Goal: Check status: Check status

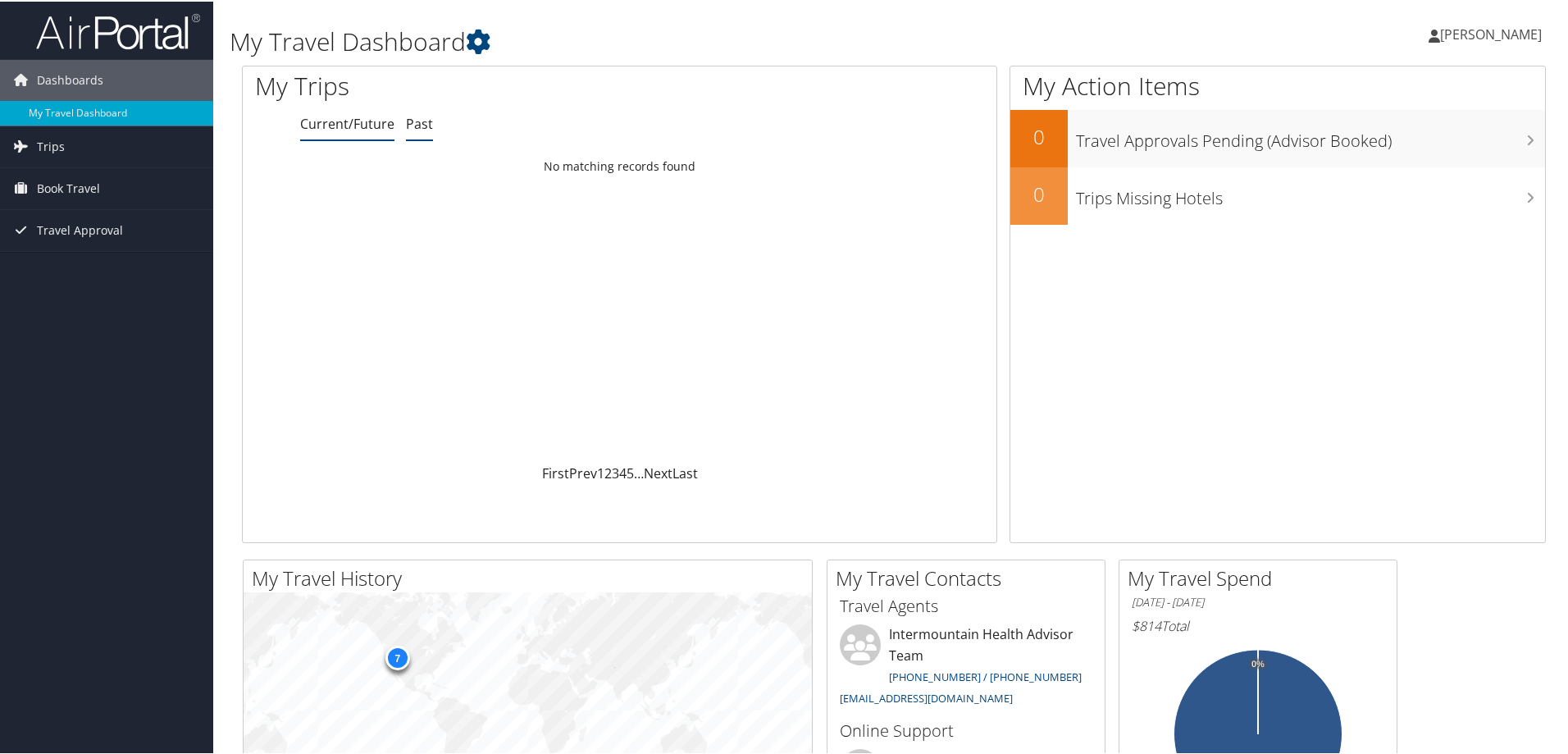
click at [424, 127] on link "Past" at bounding box center [419, 122] width 27 height 19
click at [304, 178] on div "Sat 26 Apr 2025 - Wed 30 Apr 2025" at bounding box center [338, 181] width 175 height 15
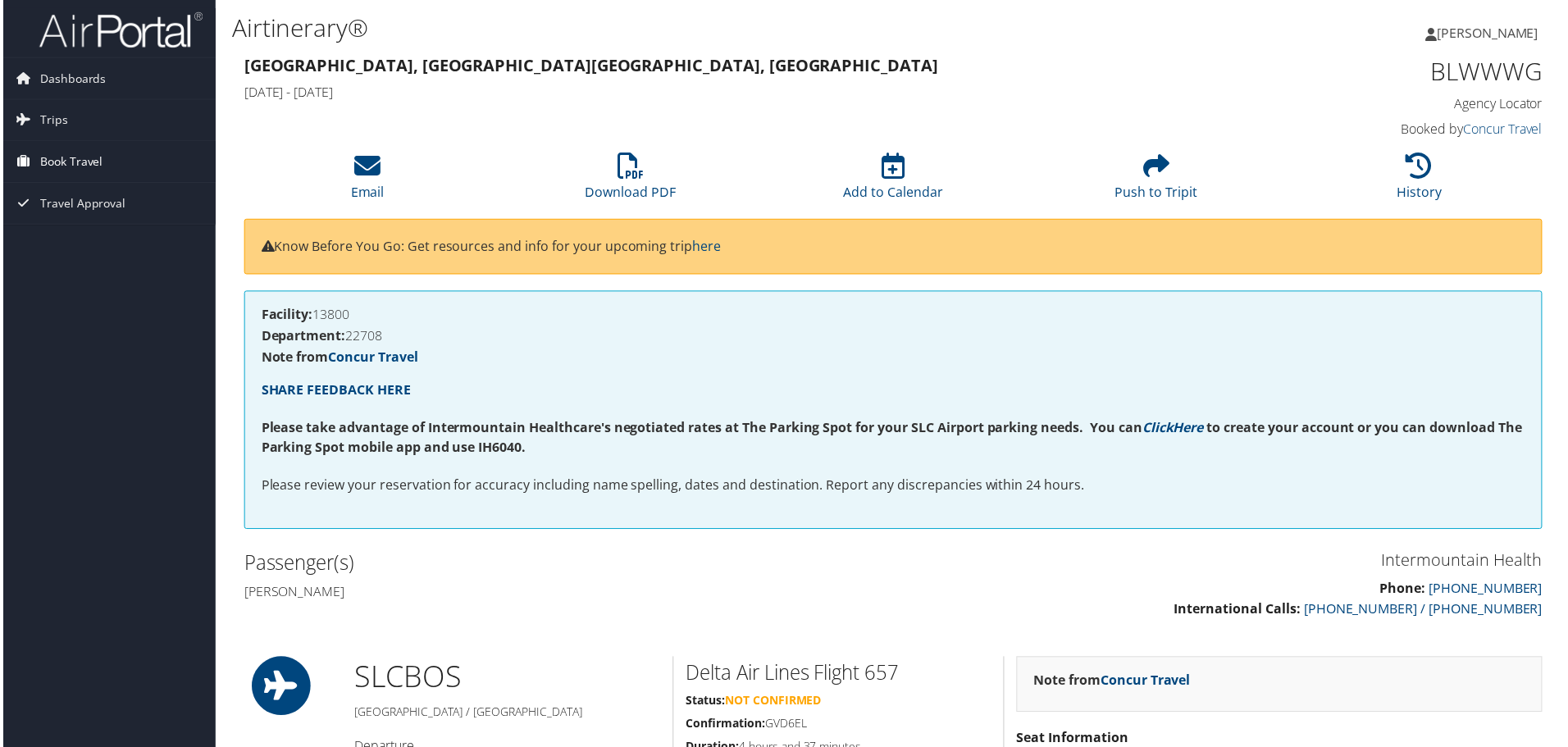
click at [60, 168] on span "Book Travel" at bounding box center [68, 162] width 63 height 41
click at [68, 252] on link "Book/Manage Online Trips" at bounding box center [106, 244] width 213 height 25
click at [68, 91] on span "Dashboards" at bounding box center [70, 79] width 67 height 41
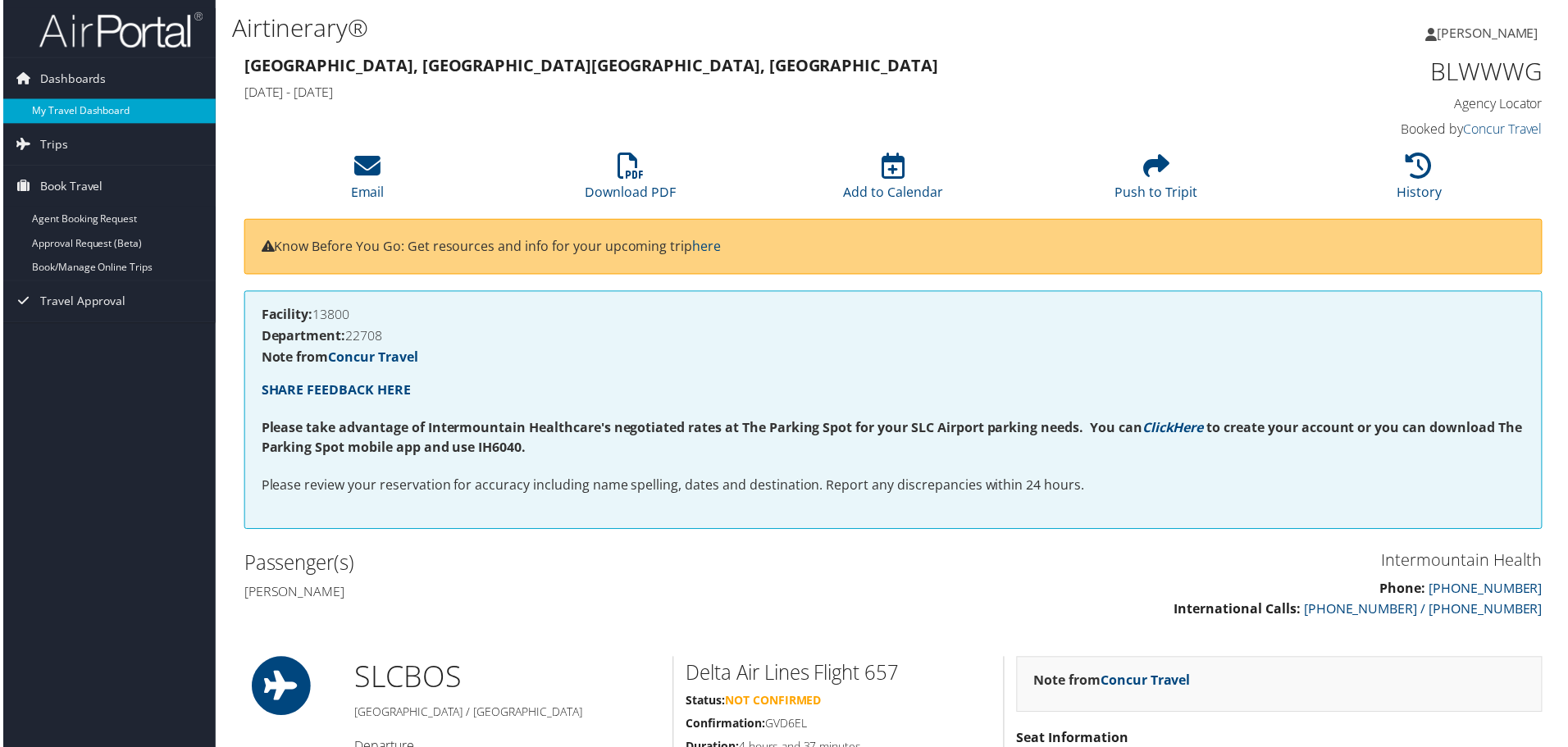
click at [68, 112] on link "My Travel Dashboard" at bounding box center [106, 111] width 213 height 25
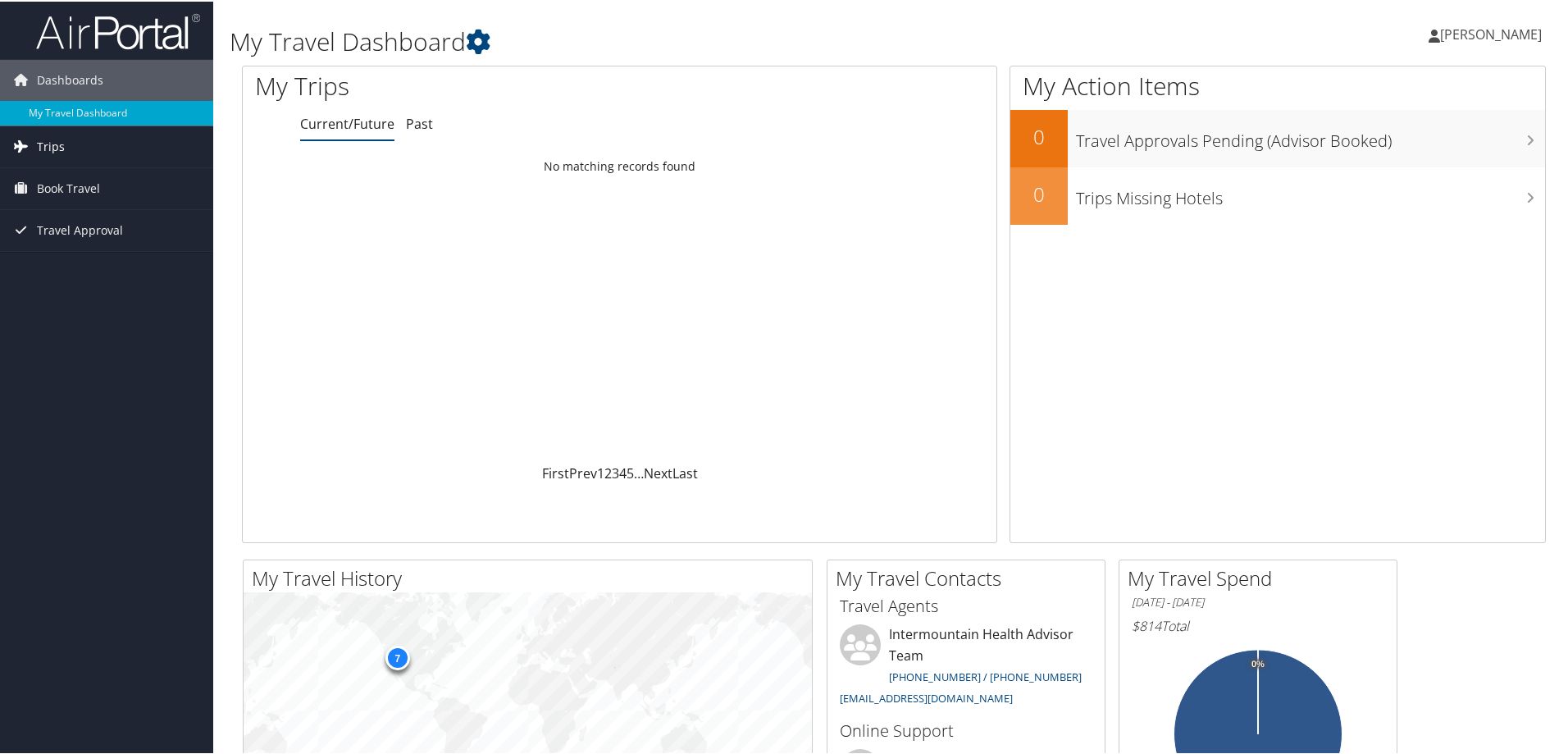
click at [54, 147] on span "Trips" at bounding box center [51, 145] width 28 height 41
click at [78, 206] on link "Past Trips" at bounding box center [106, 203] width 213 height 25
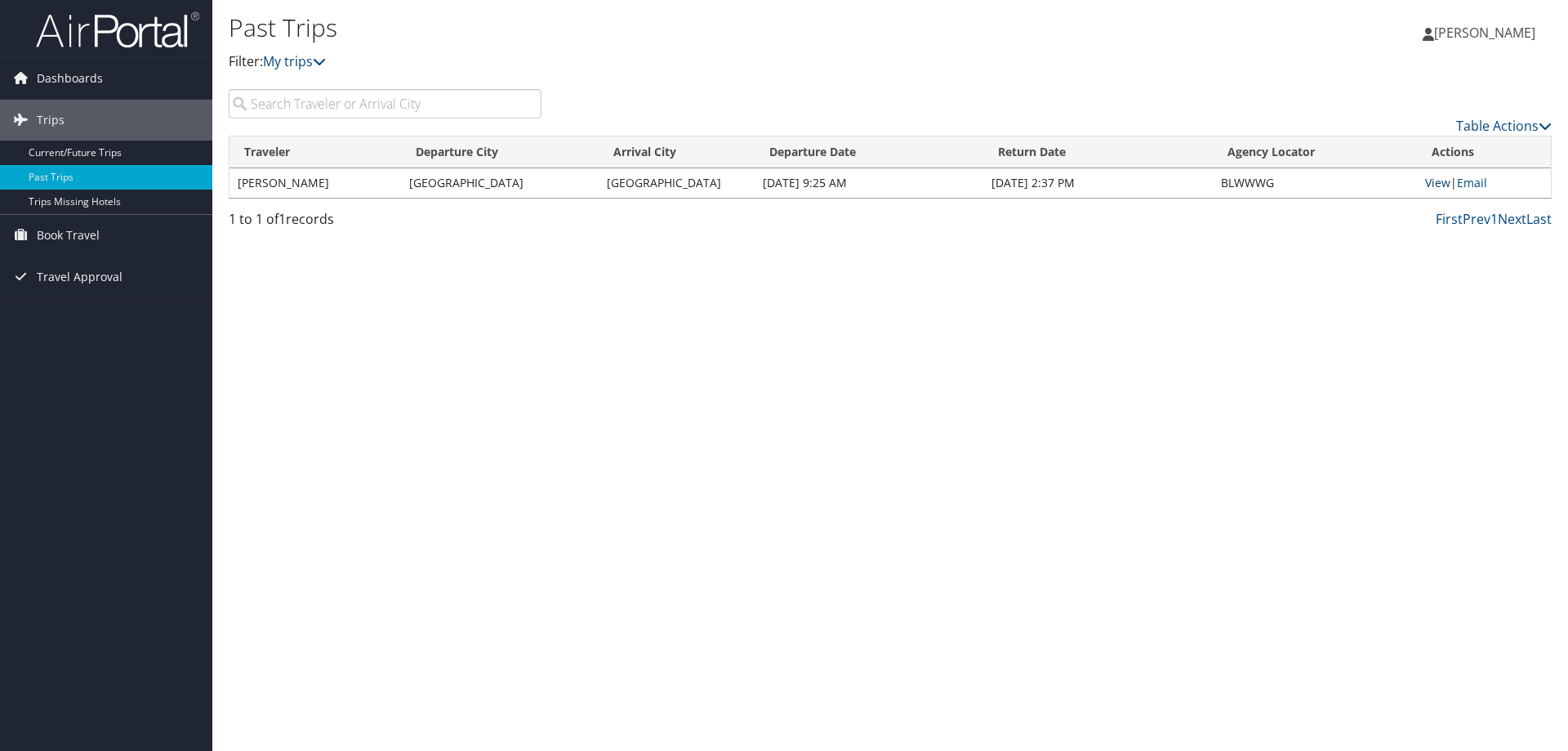
click at [1438, 182] on link "View" at bounding box center [1437, 182] width 25 height 16
click at [43, 111] on span "Trips" at bounding box center [51, 120] width 28 height 41
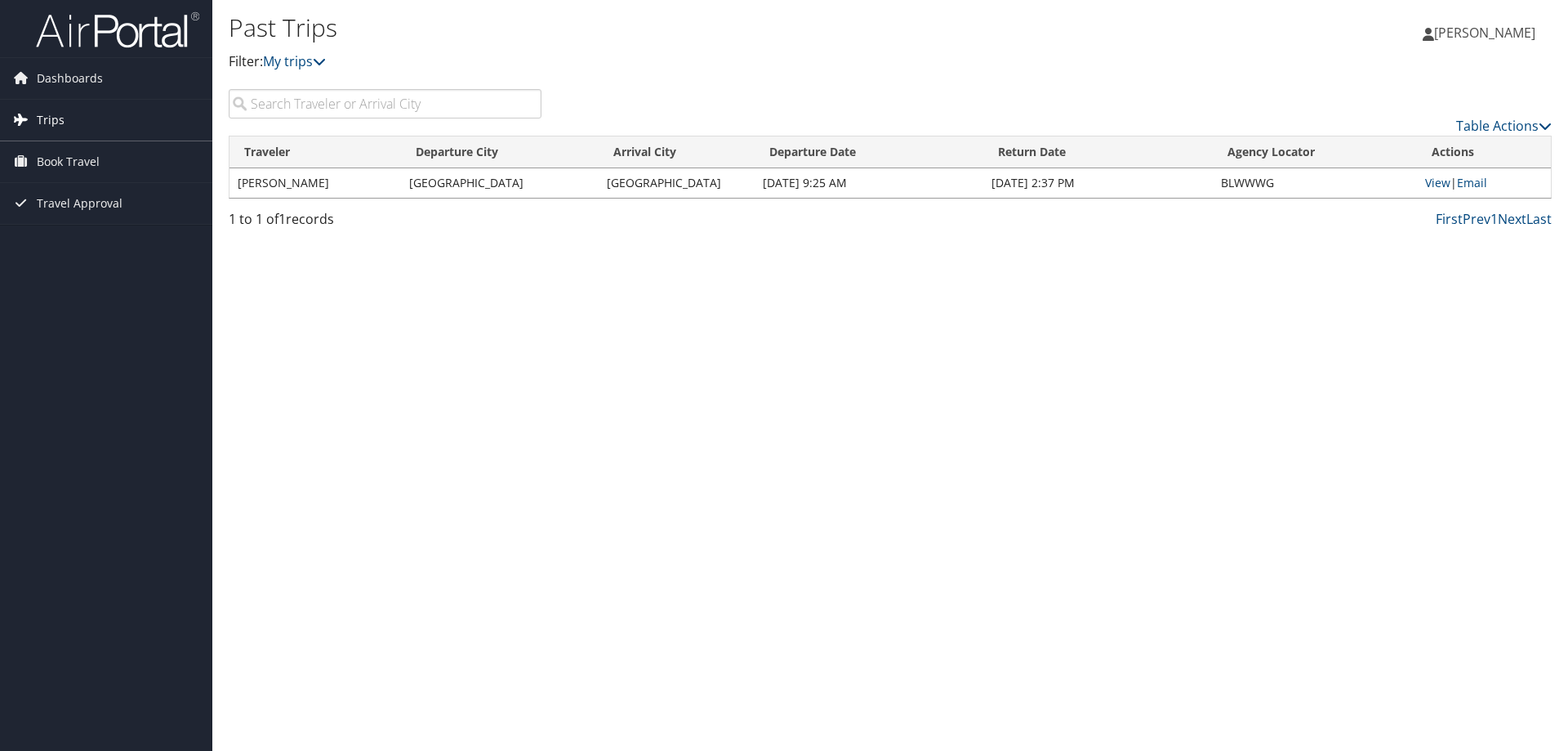
click at [44, 116] on span "Trips" at bounding box center [51, 120] width 28 height 41
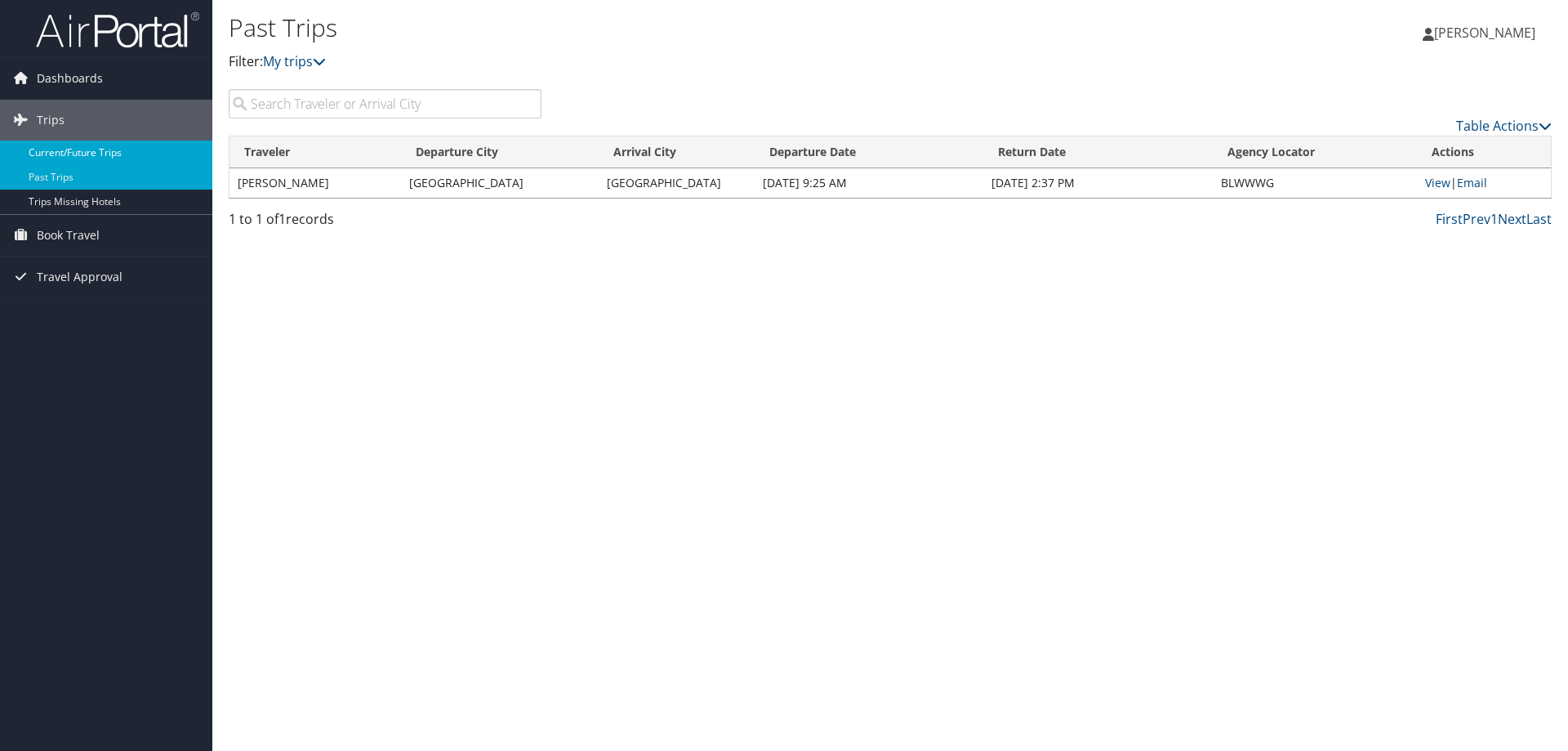
click at [54, 150] on link "Current/Future Trips" at bounding box center [106, 152] width 212 height 25
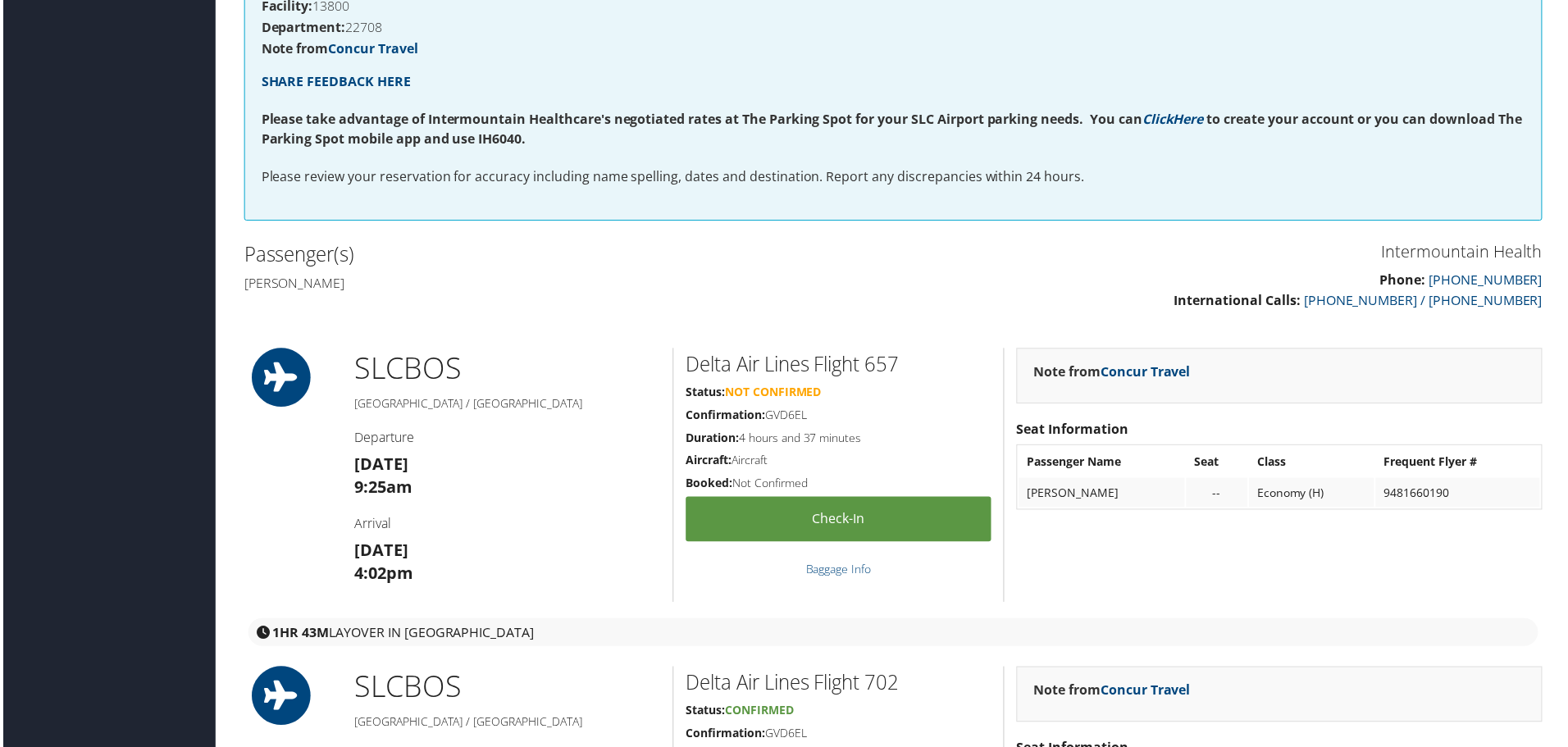
scroll to position [131, 0]
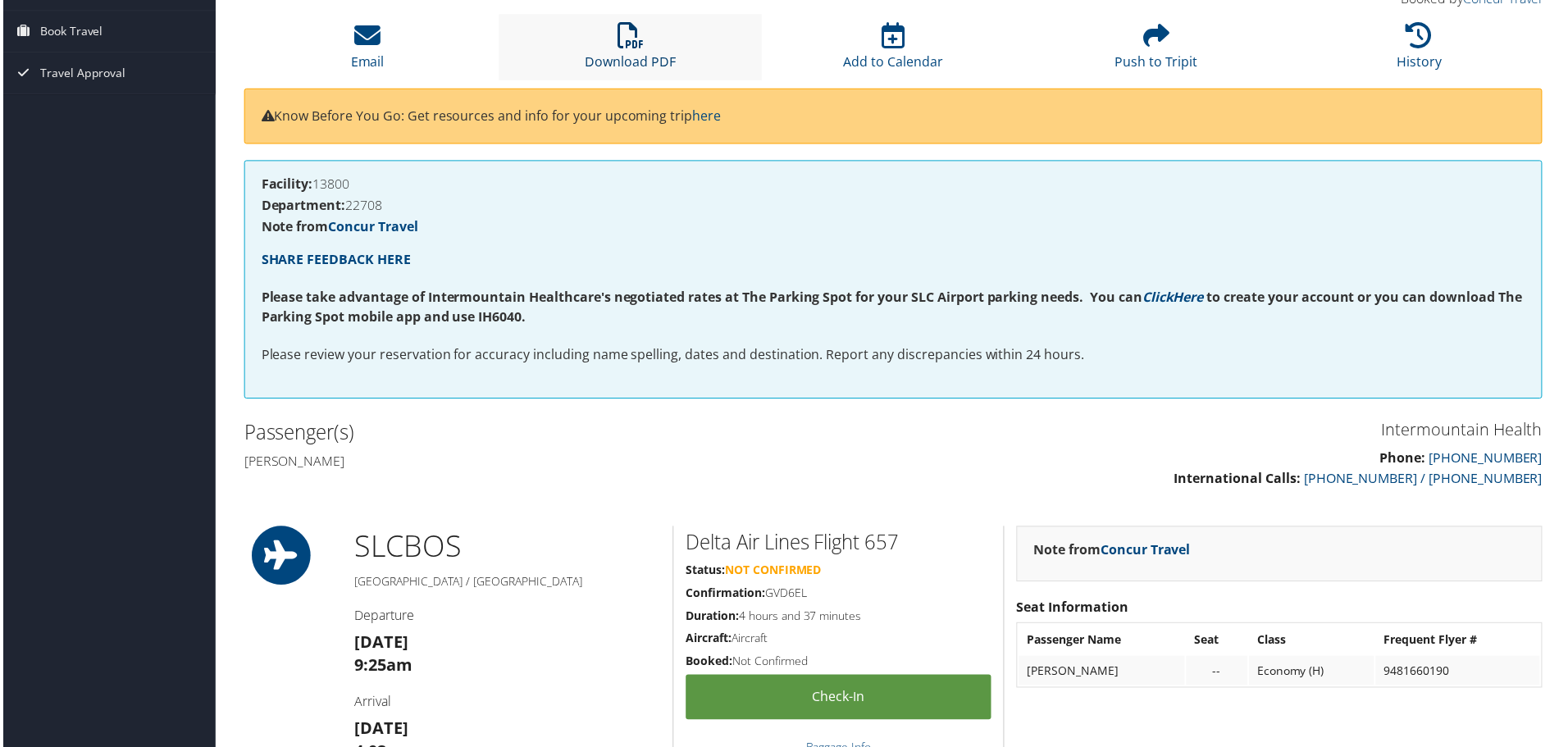
click at [638, 41] on icon at bounding box center [630, 35] width 26 height 26
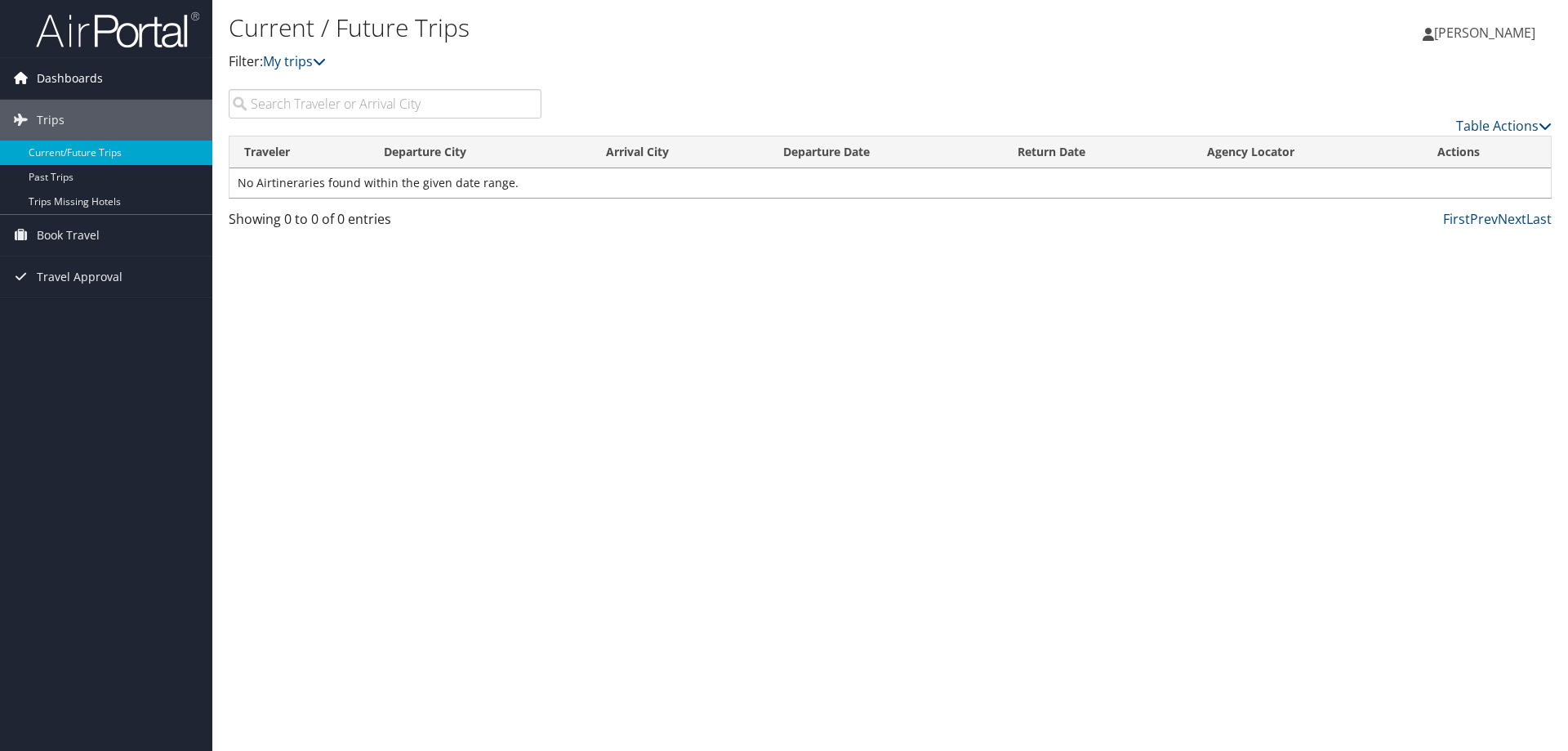
click at [64, 78] on span "Dashboards" at bounding box center [70, 78] width 66 height 41
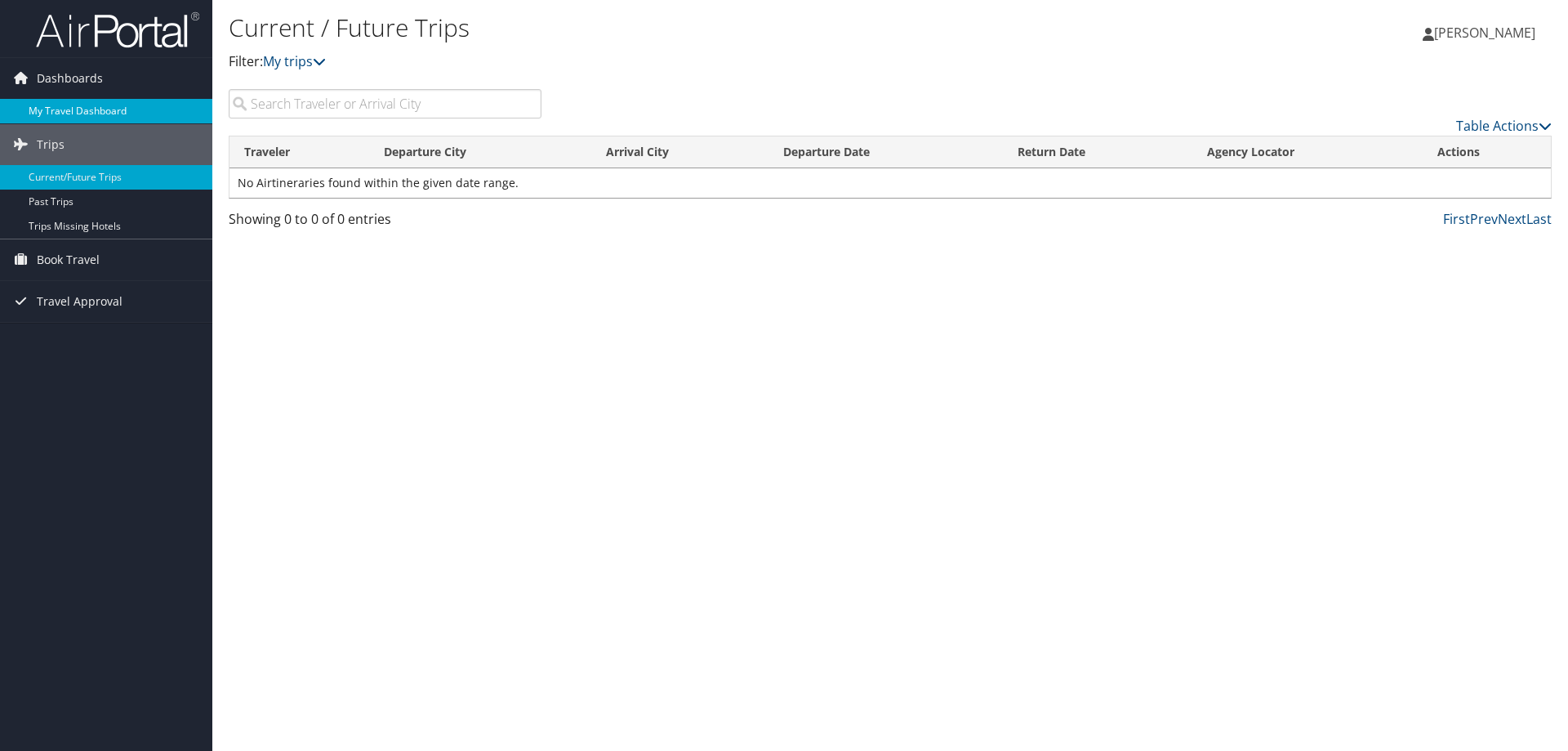
click at [65, 104] on link "My Travel Dashboard" at bounding box center [106, 111] width 212 height 25
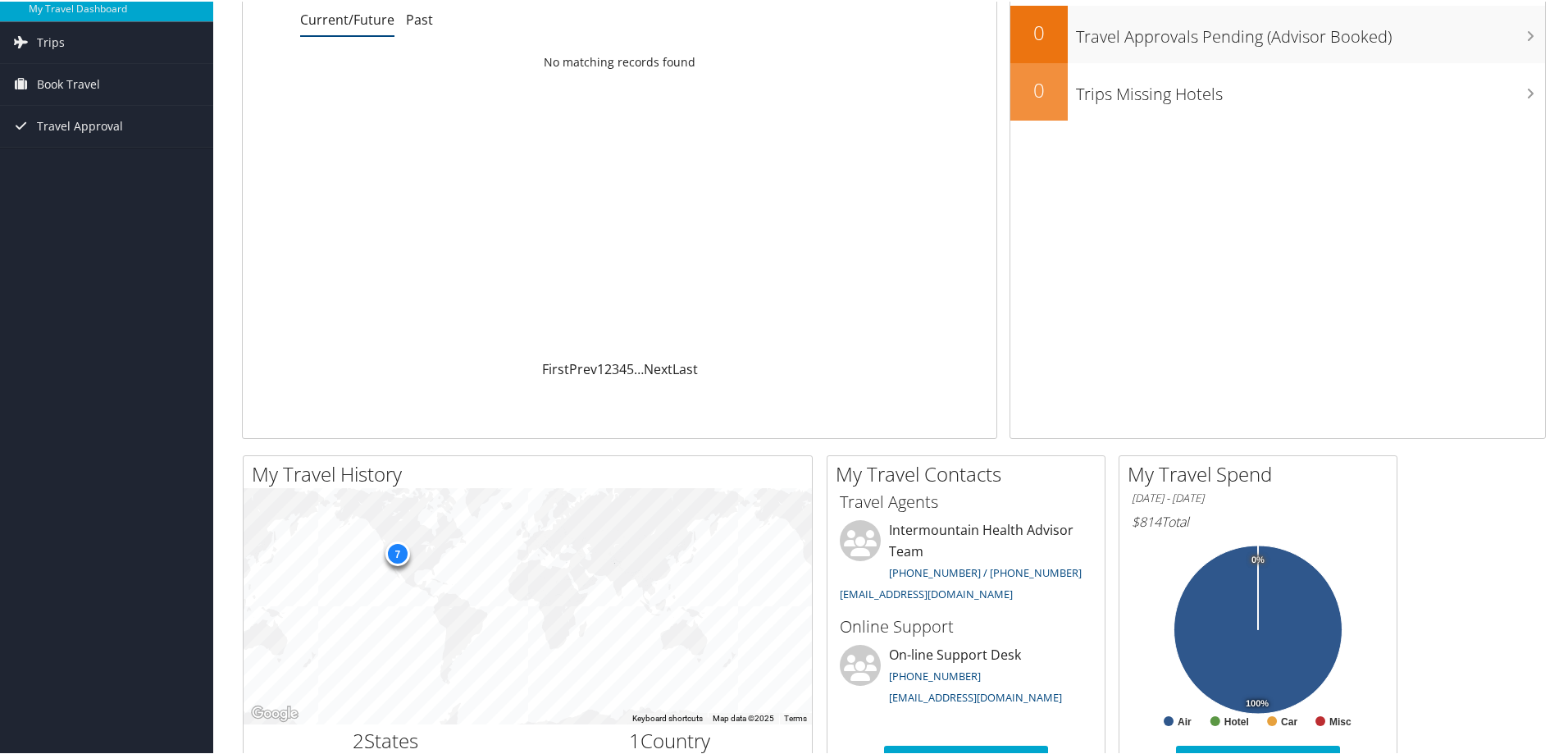
scroll to position [328, 0]
